Goal: Transaction & Acquisition: Purchase product/service

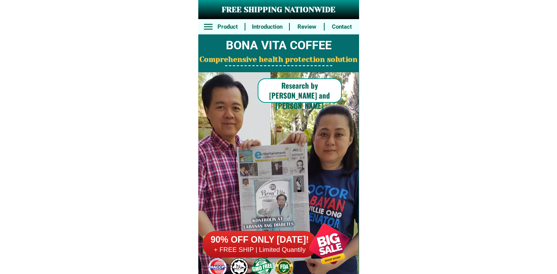
click at [285, 244] on h6 "90% OFF ONLY [DATE]!" at bounding box center [259, 239] width 115 height 11
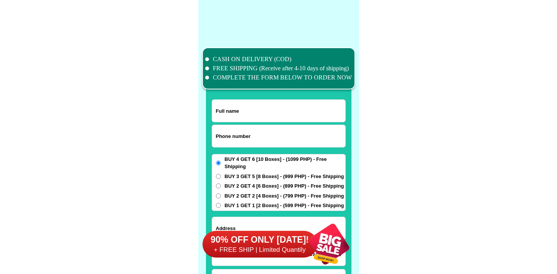
scroll to position [5946, 0]
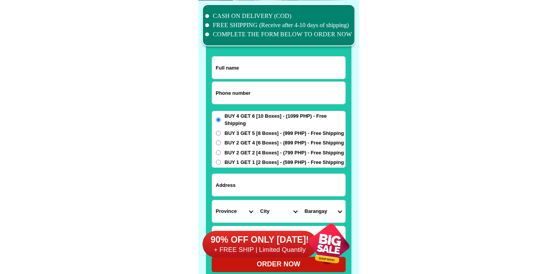
click at [257, 90] on input "Input phone_number" at bounding box center [278, 93] width 133 height 22
paste input "09657349783"
type input "09657349783"
click at [265, 82] on input "09657349783" at bounding box center [278, 93] width 133 height 22
click at [265, 73] on input "Input full_name" at bounding box center [278, 68] width 133 height 22
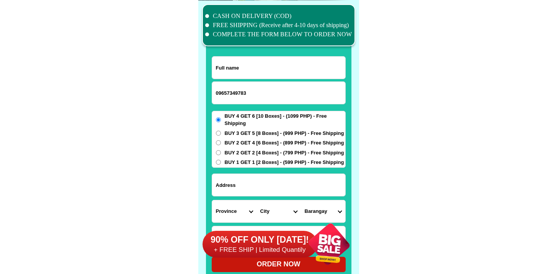
paste input "[PERSON_NAME]"
type input "[PERSON_NAME]"
click at [247, 184] on input "Input address" at bounding box center [278, 185] width 133 height 22
paste input "Lot Blk13 [PERSON_NAME] Drive NorthwoodsResidentialStateSanisidro City ofSan [P…"
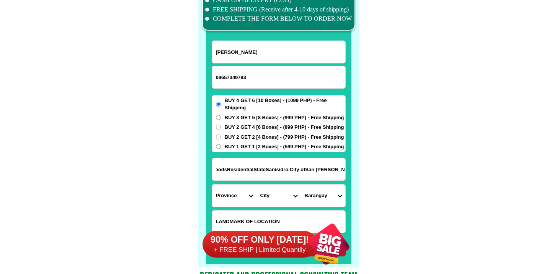
scroll to position [5962, 0]
type input "Lot Blk13 [PERSON_NAME] Drive NorthwoodsResidentialStateSanisidro City ofSan [P…"
click at [233, 192] on select "Province [GEOGRAPHIC_DATA] [GEOGRAPHIC_DATA] [GEOGRAPHIC_DATA] [GEOGRAPHIC_DATA…" at bounding box center [234, 196] width 44 height 22
select select "63_779"
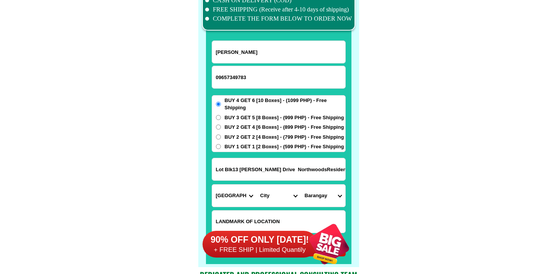
click at [212, 185] on select "Province [GEOGRAPHIC_DATA] [GEOGRAPHIC_DATA] [GEOGRAPHIC_DATA] [GEOGRAPHIC_DATA…" at bounding box center [234, 196] width 44 height 22
click at [259, 166] on input "Lot Blk13 [PERSON_NAME] Drive NorthwoodsResidentialStateSanisidro City ofSan [P…" at bounding box center [278, 169] width 133 height 22
drag, startPoint x: 258, startPoint y: 165, endPoint x: 421, endPoint y: 174, distance: 163.2
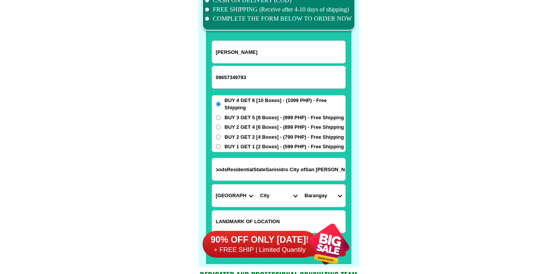
click at [267, 199] on select "City [GEOGRAPHIC_DATA]-city [GEOGRAPHIC_DATA] Arayat Bacolor [GEOGRAPHIC_DATA] …" at bounding box center [278, 196] width 44 height 22
select select "63_7797518"
click at [256, 185] on select "City [GEOGRAPHIC_DATA]-city [GEOGRAPHIC_DATA] Arayat Bacolor [GEOGRAPHIC_DATA] …" at bounding box center [278, 196] width 44 height 22
click at [267, 159] on input "Lot Blk13 [PERSON_NAME] Drive NorthwoodsResidentialStateSanisidro City ofSan [P…" at bounding box center [278, 169] width 133 height 22
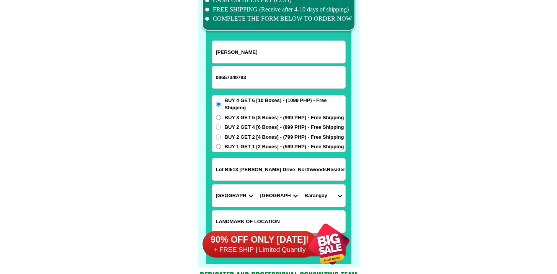
scroll to position [0, 100]
drag, startPoint x: 261, startPoint y: 161, endPoint x: 492, endPoint y: 180, distance: 231.8
click at [308, 168] on input "Lot Blk13 [PERSON_NAME] Drive NorthwoodsResidentialStateSanisidro City ofSan [P…" at bounding box center [278, 169] width 133 height 22
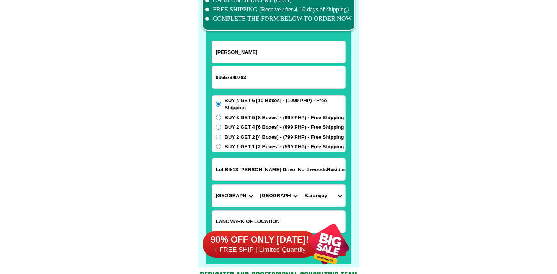
drag, startPoint x: 305, startPoint y: 168, endPoint x: 235, endPoint y: 176, distance: 70.8
click at [235, 176] on input "Lot Blk13 [PERSON_NAME] Drive NorthwoodsResidentialStateSanisidro City ofSan [P…" at bounding box center [278, 169] width 133 height 22
click at [327, 197] on select "Barangay Alasas Baliti Bulaon Calulut [GEOGRAPHIC_DATA][PERSON_NAME] Del [PERSO…" at bounding box center [323, 196] width 44 height 22
click at [291, 169] on input "Lot Blk13 [PERSON_NAME] Drive NorthwoodsResidentialStateSanisidro City ofSan [P…" at bounding box center [278, 169] width 133 height 22
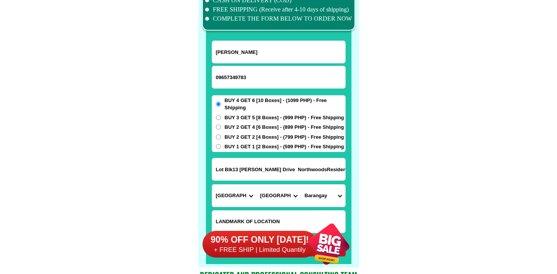
click at [291, 169] on input "Lot Blk13 [PERSON_NAME] Drive NorthwoodsResidentialStateSanisidro City ofSan [P…" at bounding box center [278, 169] width 133 height 22
click at [318, 197] on select "Barangay Alasas Baliti Bulaon Calulut [GEOGRAPHIC_DATA][PERSON_NAME] Del [PERSO…" at bounding box center [323, 196] width 44 height 22
select select "63_77975186411"
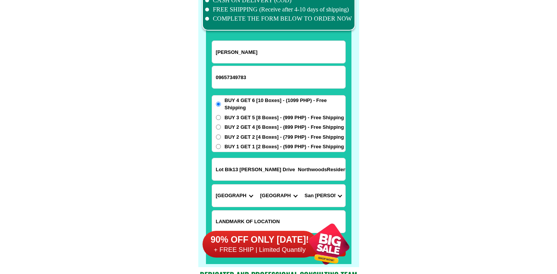
click at [301, 185] on select "Barangay Alasas Baliti Bulaon Calulut [GEOGRAPHIC_DATA][PERSON_NAME] Del [PERSO…" at bounding box center [323, 196] width 44 height 22
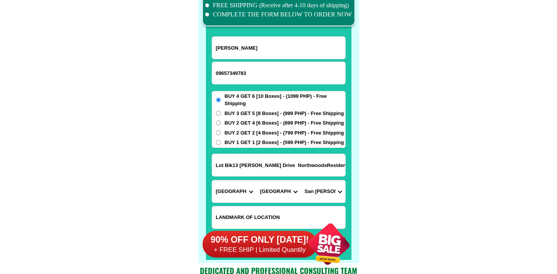
scroll to position [6086, 0]
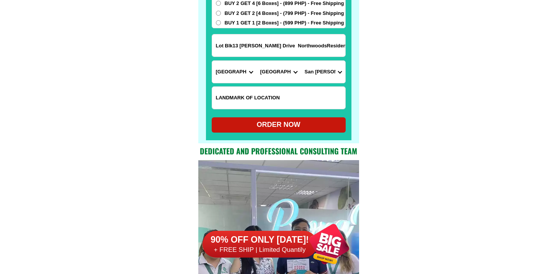
click at [254, 134] on div at bounding box center [278, 5] width 145 height 269
click at [254, 128] on div "ORDER NOW" at bounding box center [279, 125] width 134 height 10
radio input "true"
